Goal: Register for event/course

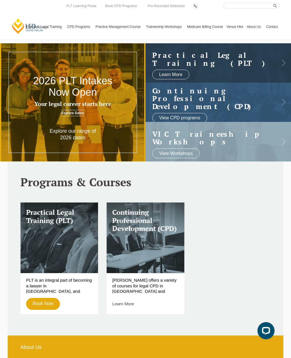
click at [0, 0] on link "Program Dates & Fees" at bounding box center [0, 0] width 0 height 0
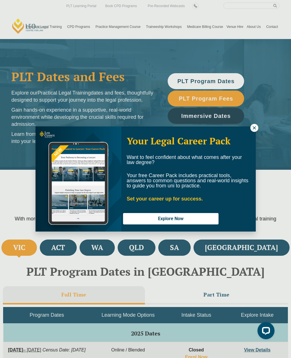
click at [108, 52] on div "Your Legal Career Pack Want to feel confident about what comes after your law d…" at bounding box center [145, 179] width 291 height 358
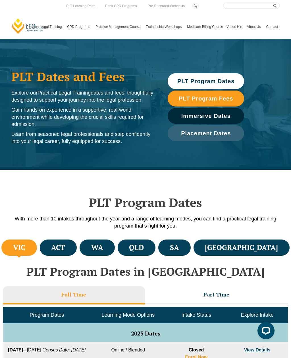
click at [0, 0] on link "Victoria CPD Programs" at bounding box center [0, 0] width 0 height 0
click at [0, 0] on link "Book CPD Programs" at bounding box center [0, 0] width 0 height 0
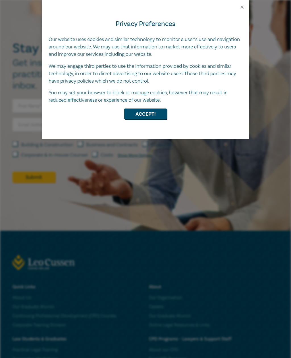
click at [156, 111] on button "Accept!" at bounding box center [145, 113] width 43 height 11
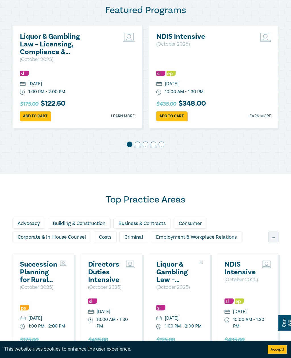
click at [58, 0] on div "Featured Programs Liquor & Gambling Law – Licensing, Compliance & Regulations (…" at bounding box center [145, 78] width 291 height 191
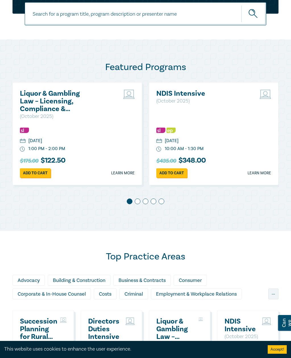
scroll to position [236, 0]
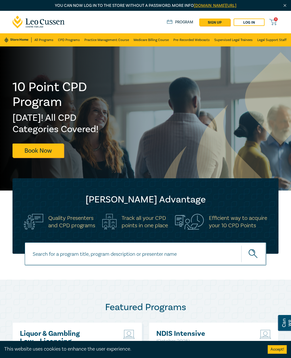
click at [46, 41] on link "All Programs" at bounding box center [43, 39] width 19 height 13
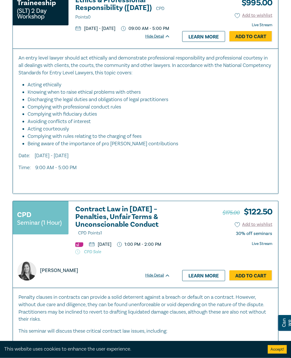
scroll to position [1841, 0]
